Goal: Information Seeking & Learning: Learn about a topic

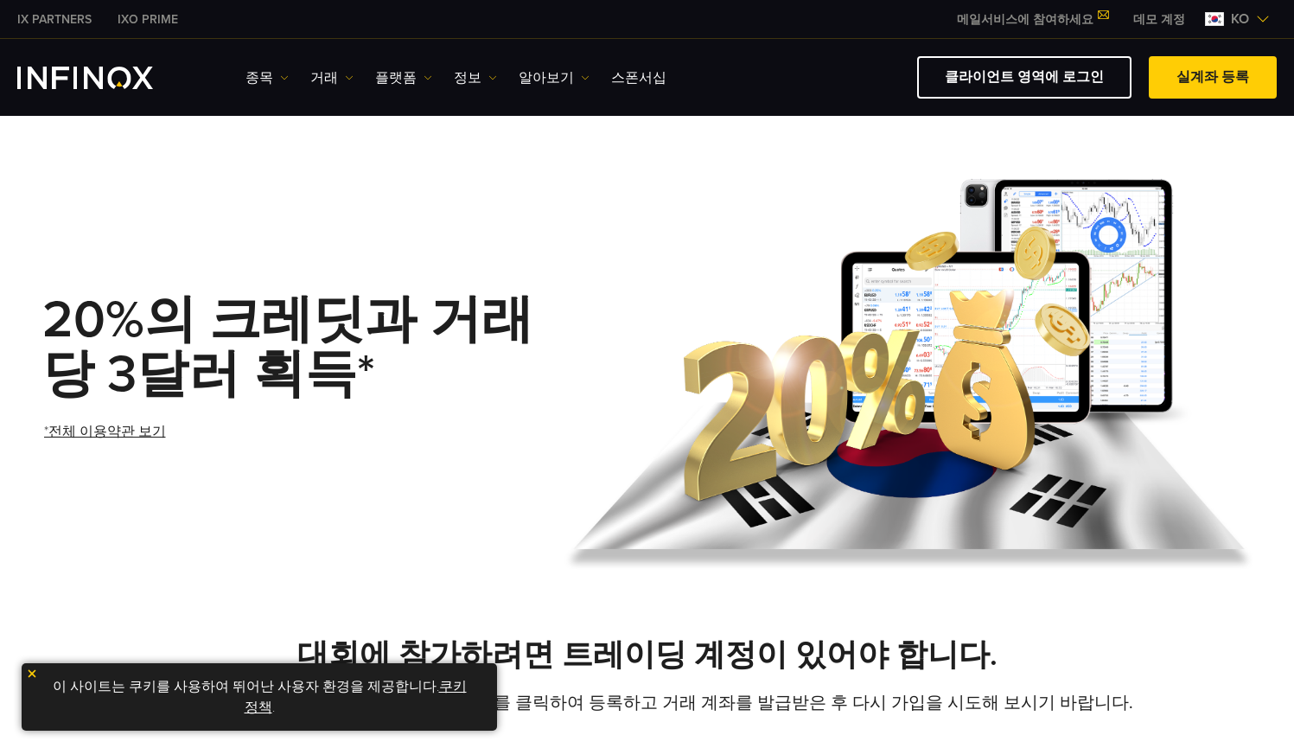
click at [134, 80] on img "INFINOX Logo" at bounding box center [85, 78] width 136 height 22
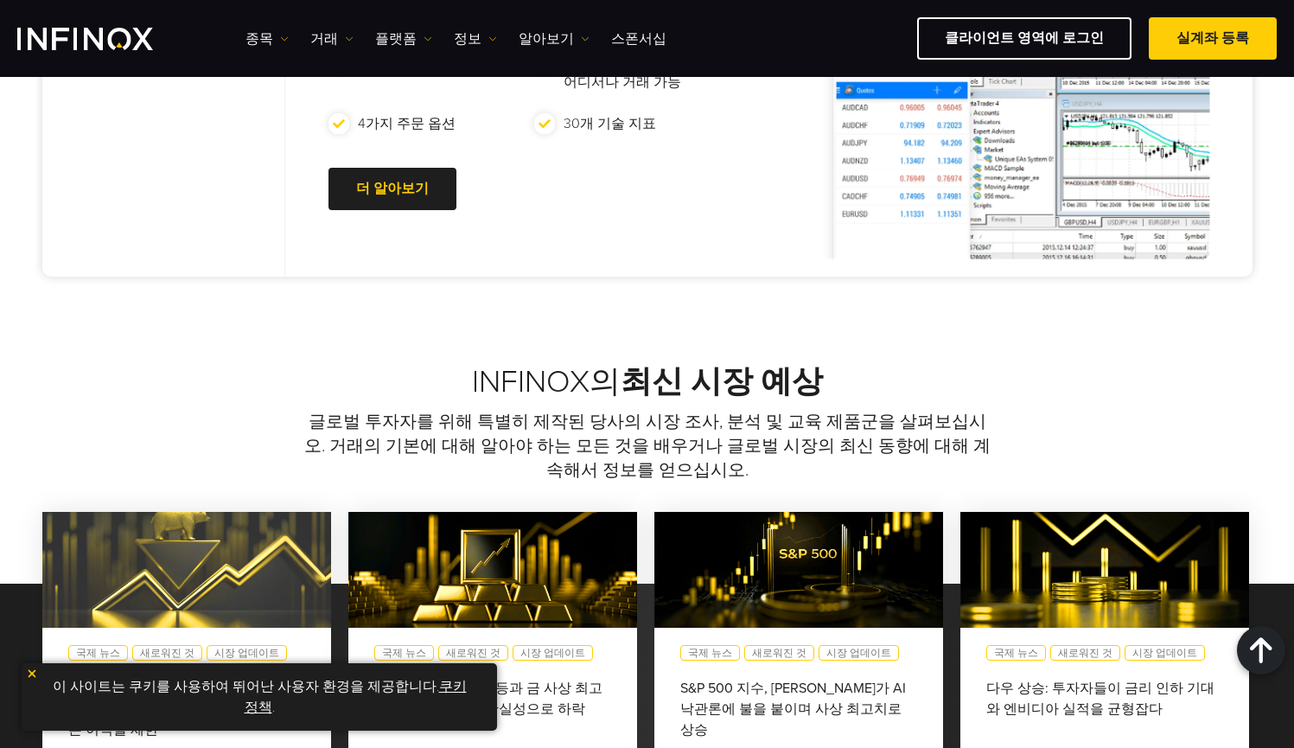
scroll to position [762, 0]
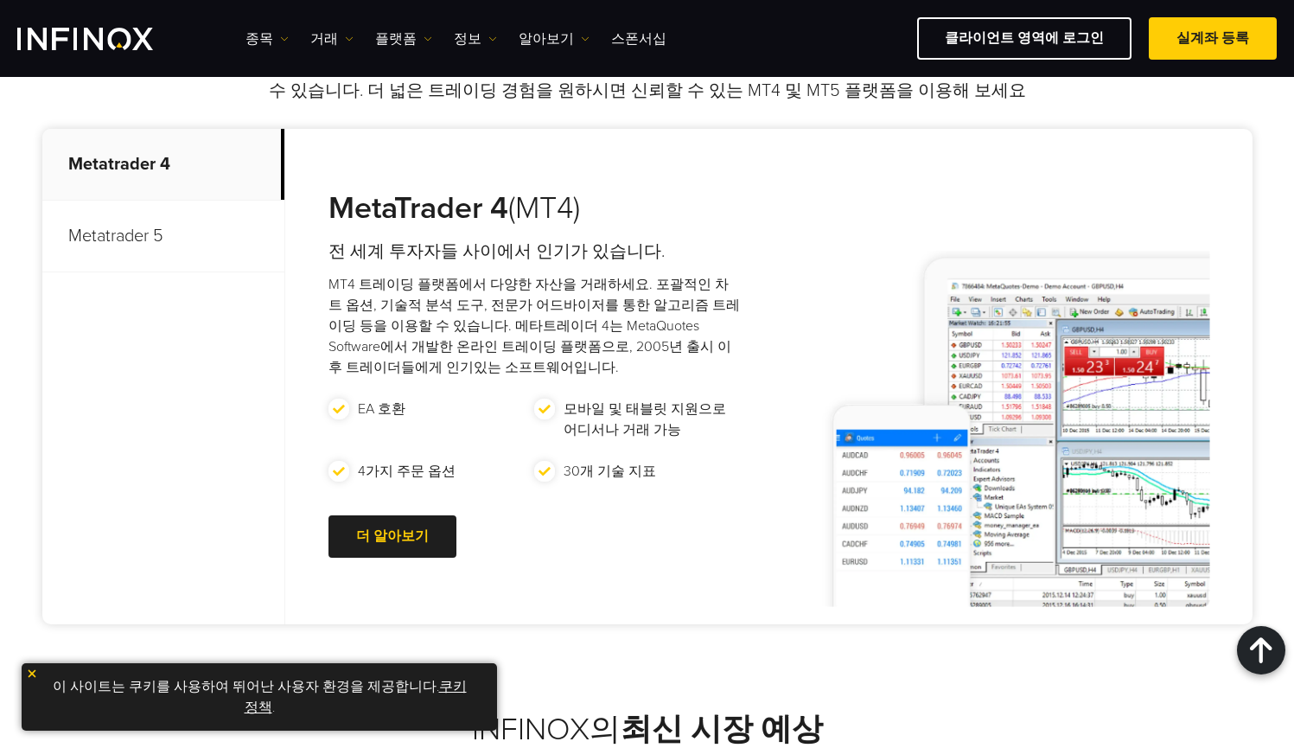
click at [143, 233] on p "Metatrader 5" at bounding box center [163, 237] width 242 height 72
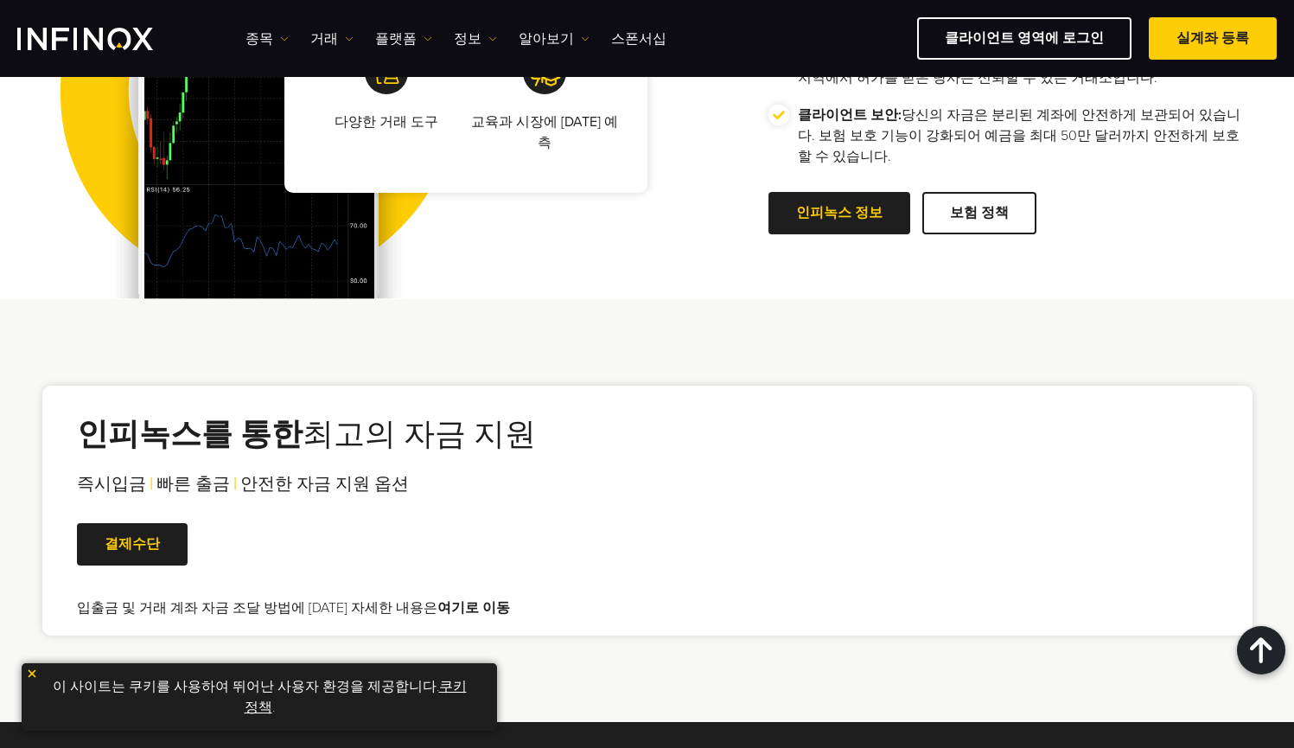
scroll to position [1825, 0]
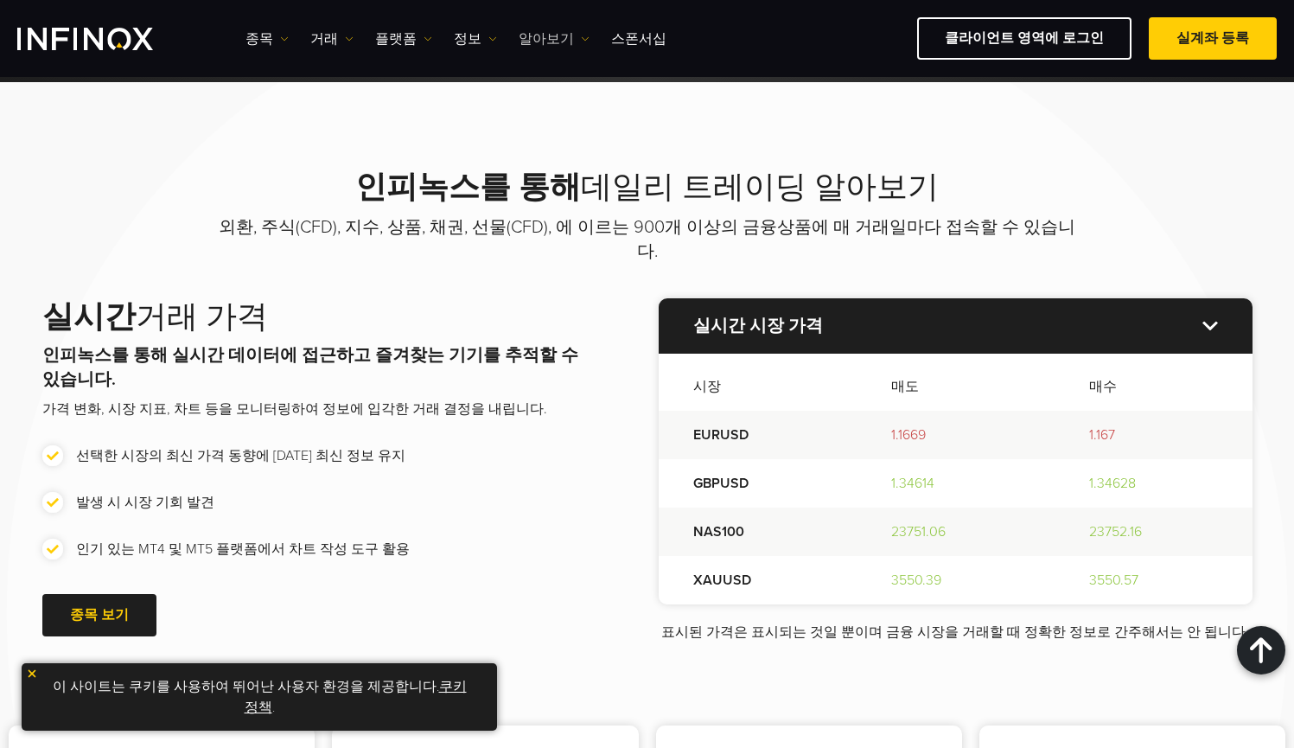
click at [555, 37] on link "알아보기" at bounding box center [554, 39] width 71 height 21
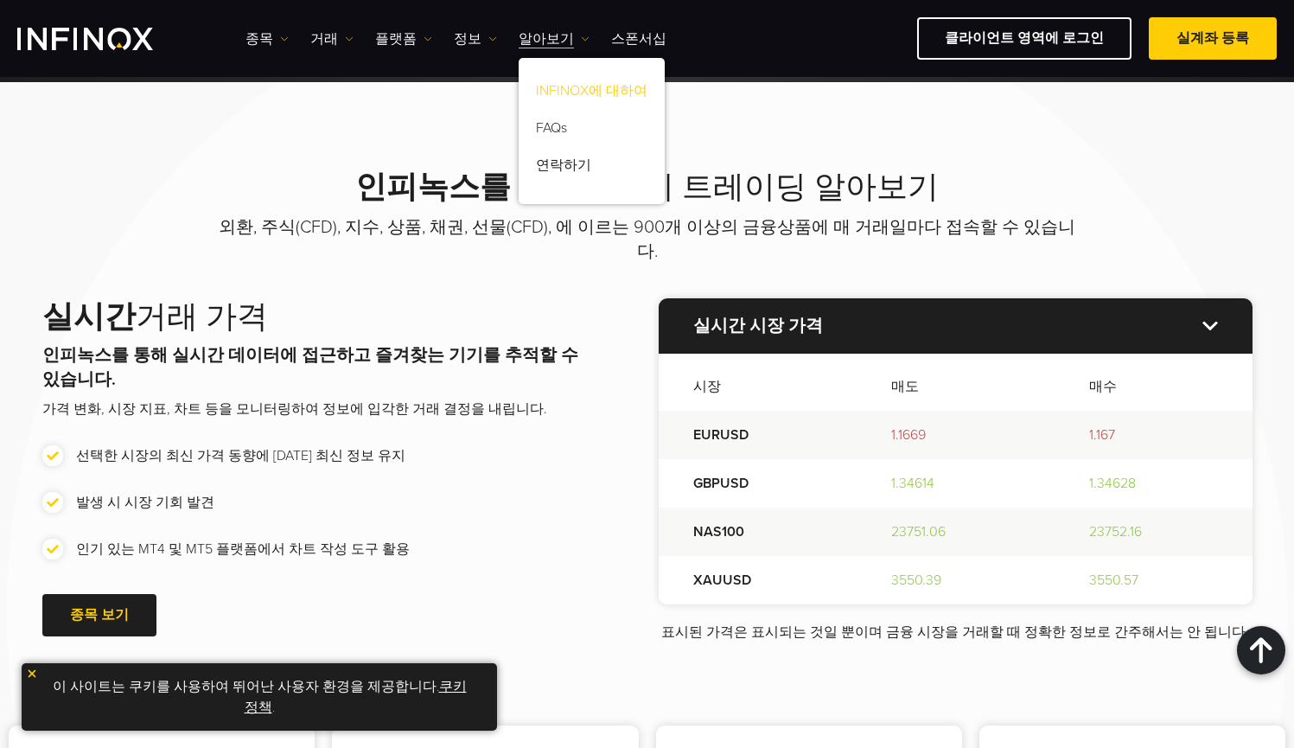
click at [564, 92] on link "INFINOX에 대하여" at bounding box center [592, 93] width 146 height 37
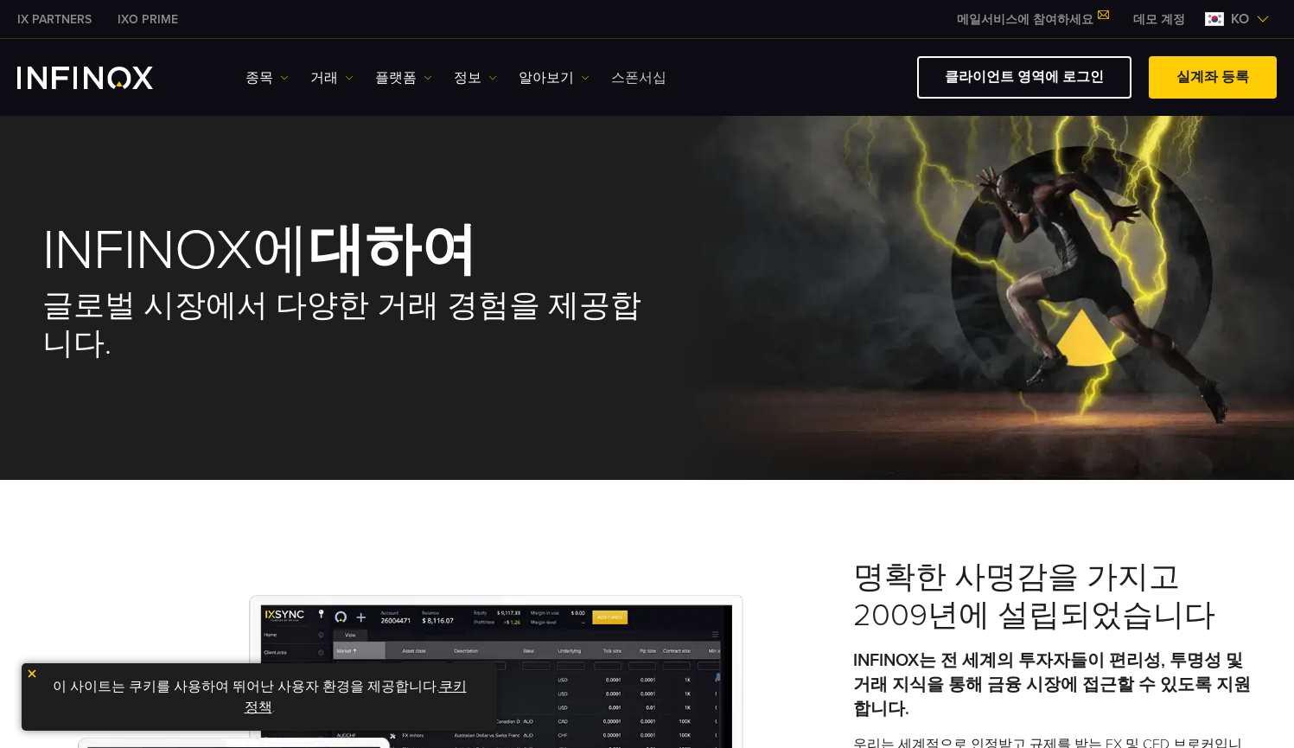
click at [627, 85] on link "스폰서십" at bounding box center [638, 77] width 55 height 21
click at [488, 74] on img at bounding box center [492, 77] width 9 height 9
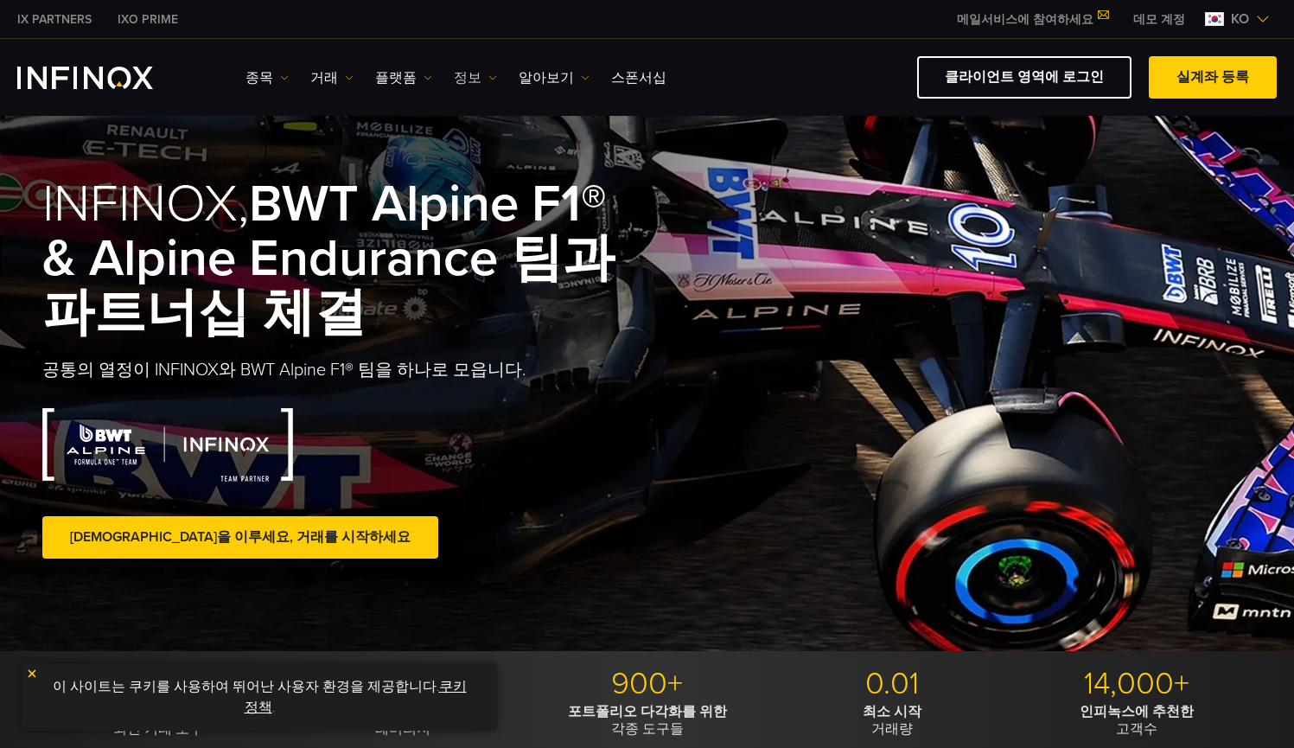
click at [460, 83] on link "정보" at bounding box center [475, 77] width 43 height 21
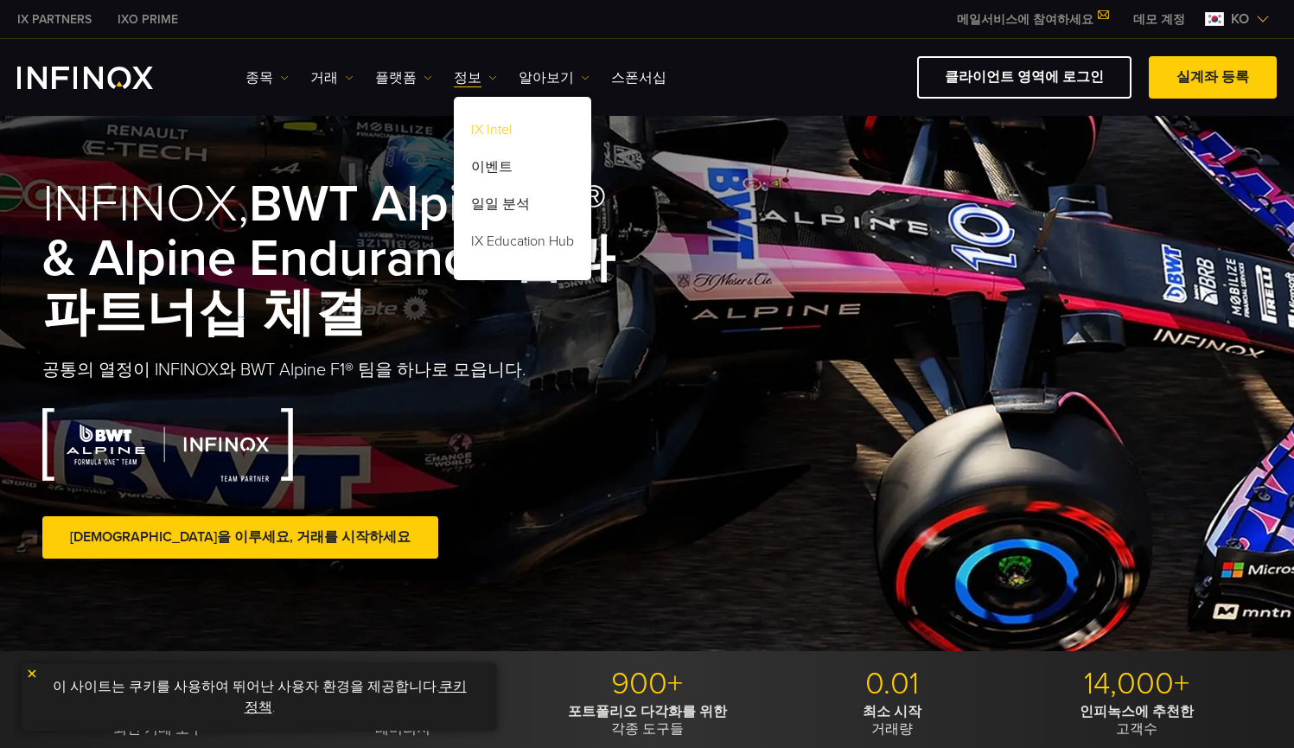
click at [480, 129] on link "IX Intel" at bounding box center [522, 132] width 137 height 37
click at [488, 128] on link "IX Intel" at bounding box center [522, 132] width 137 height 37
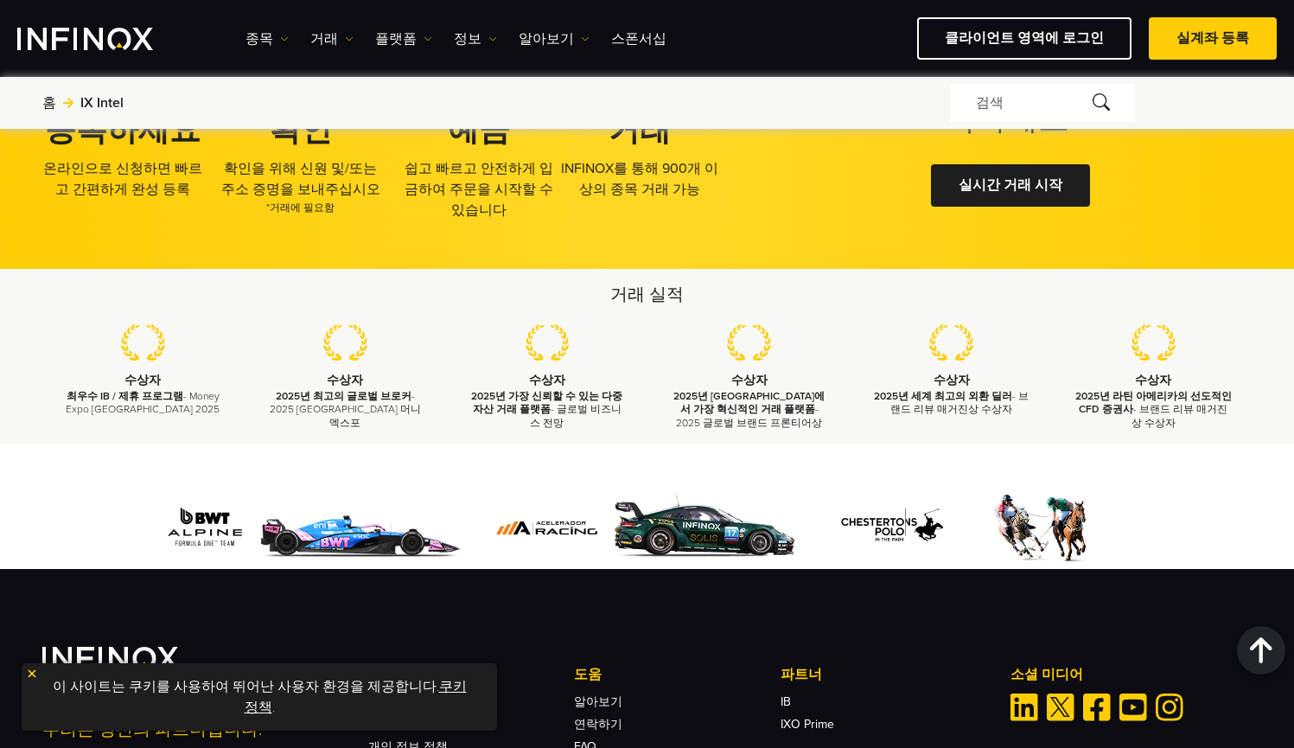
scroll to position [3943, 0]
